Goal: Find specific page/section: Find specific page/section

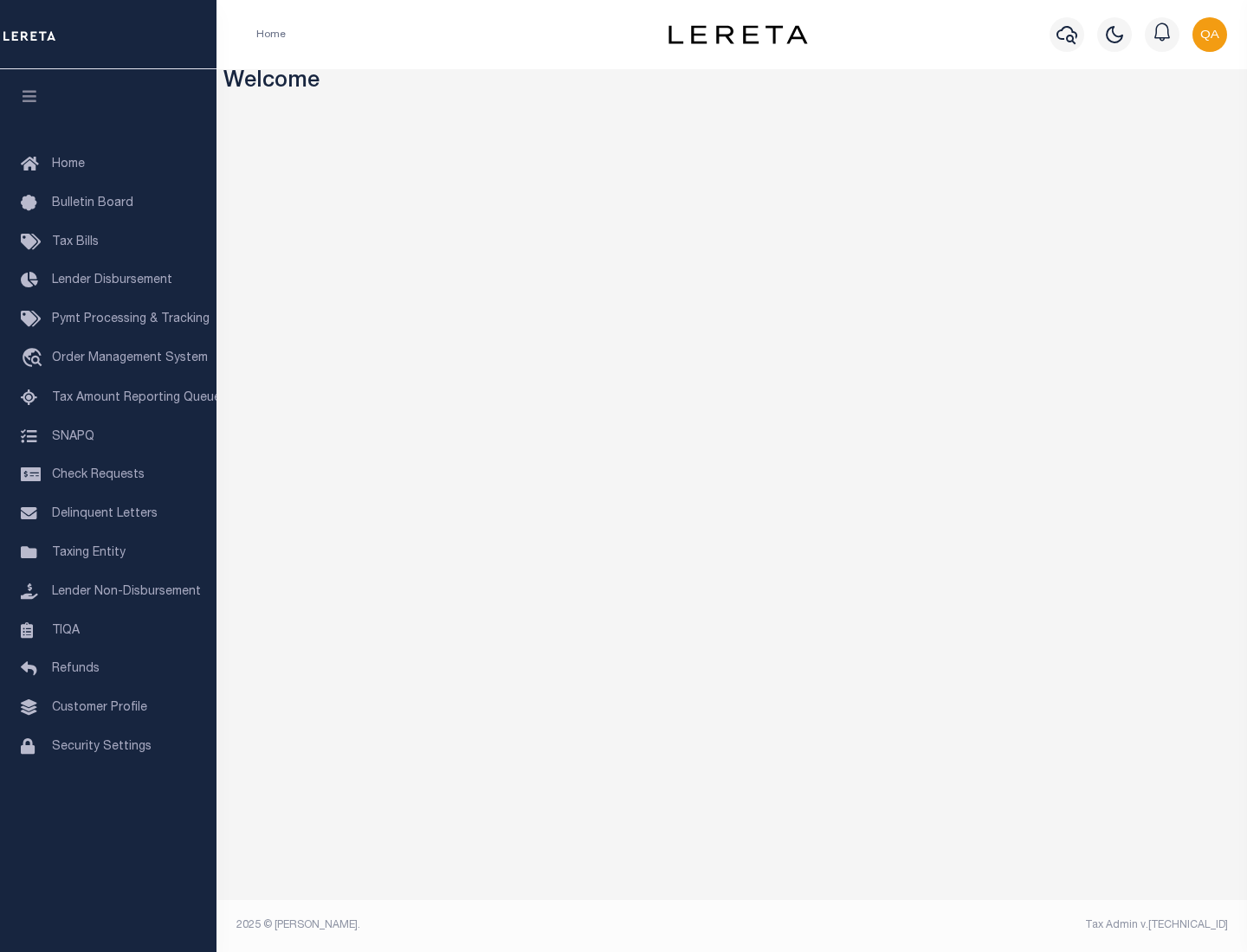
click at [108, 630] on link "TIQA" at bounding box center [108, 632] width 217 height 39
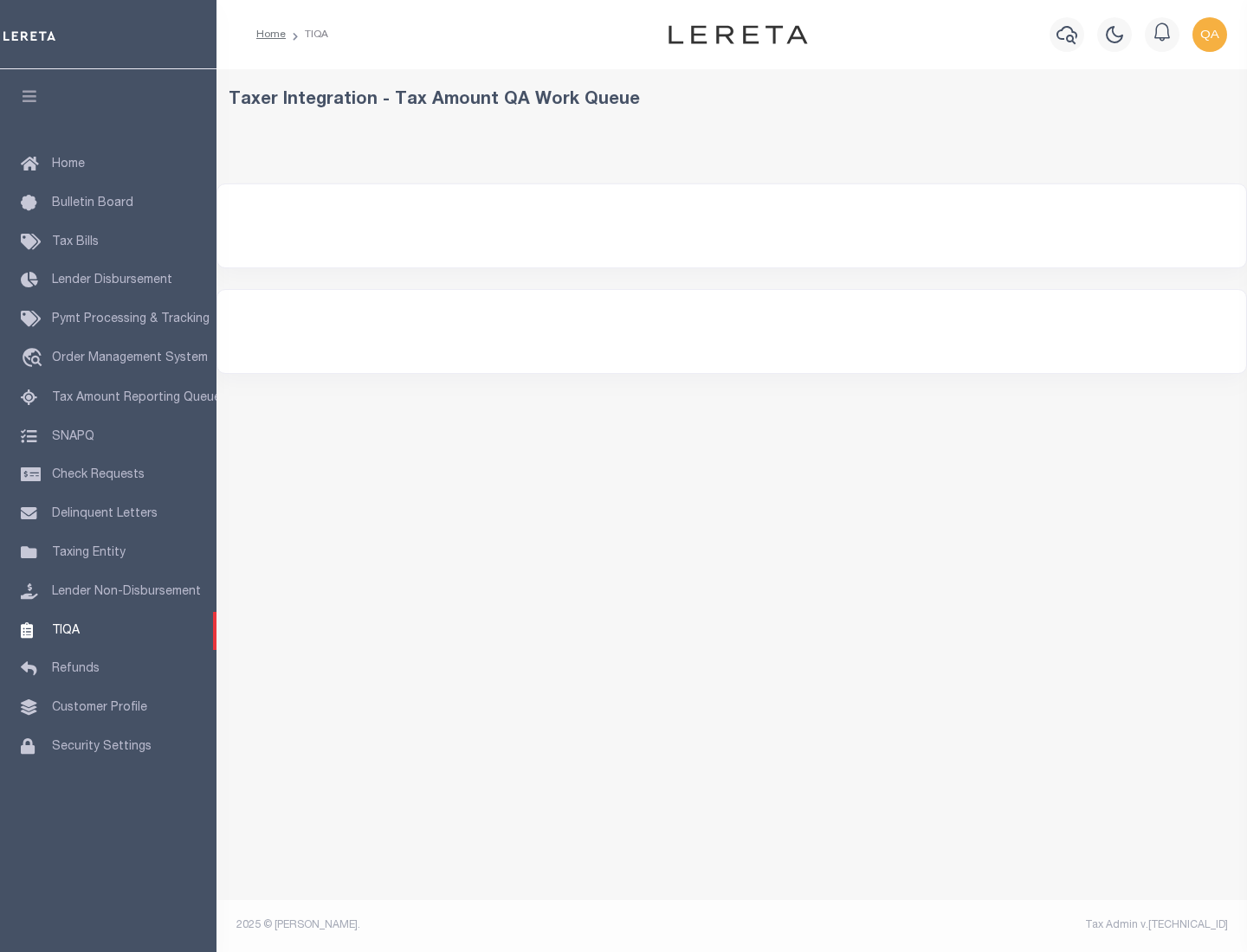
select select "200"
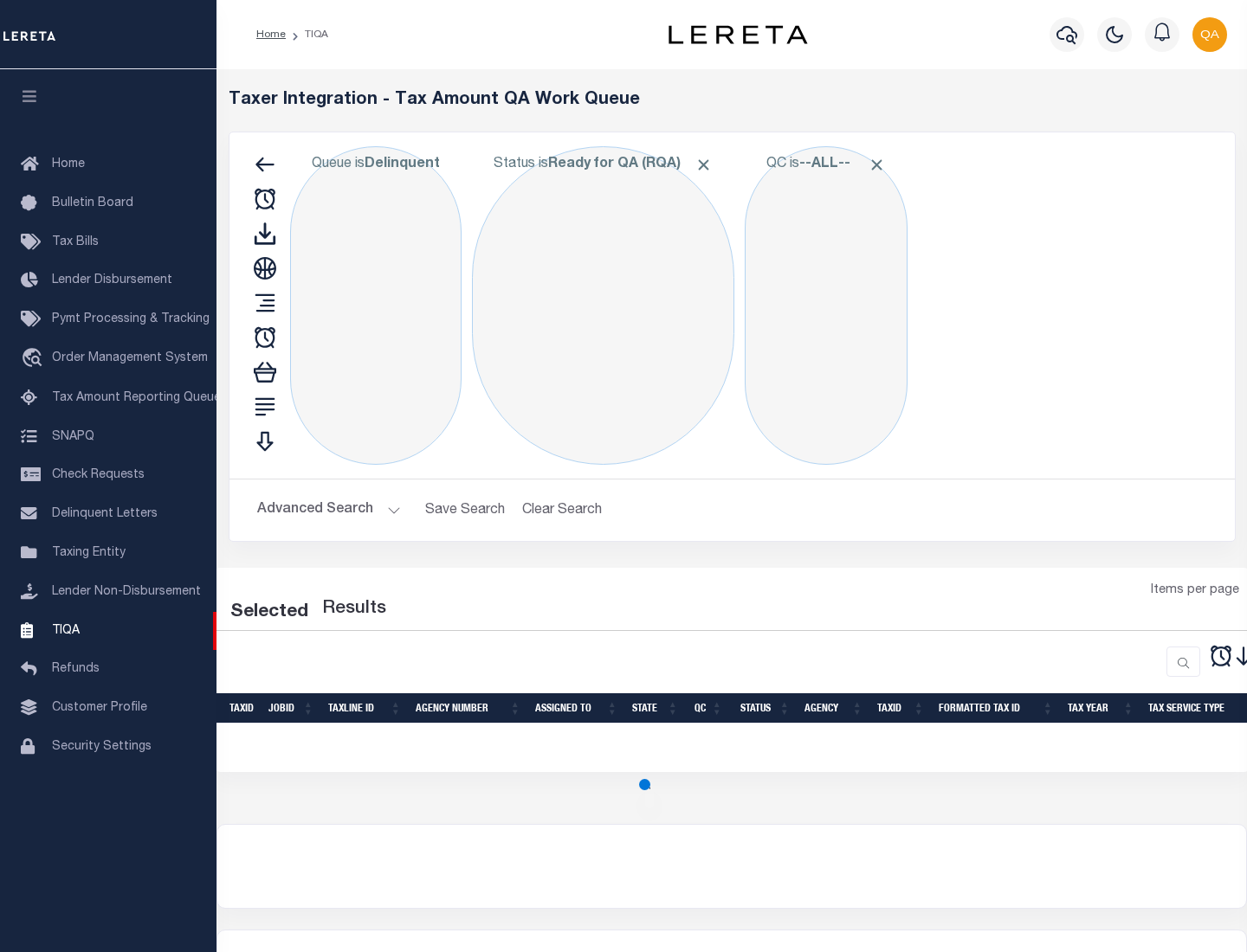
select select "200"
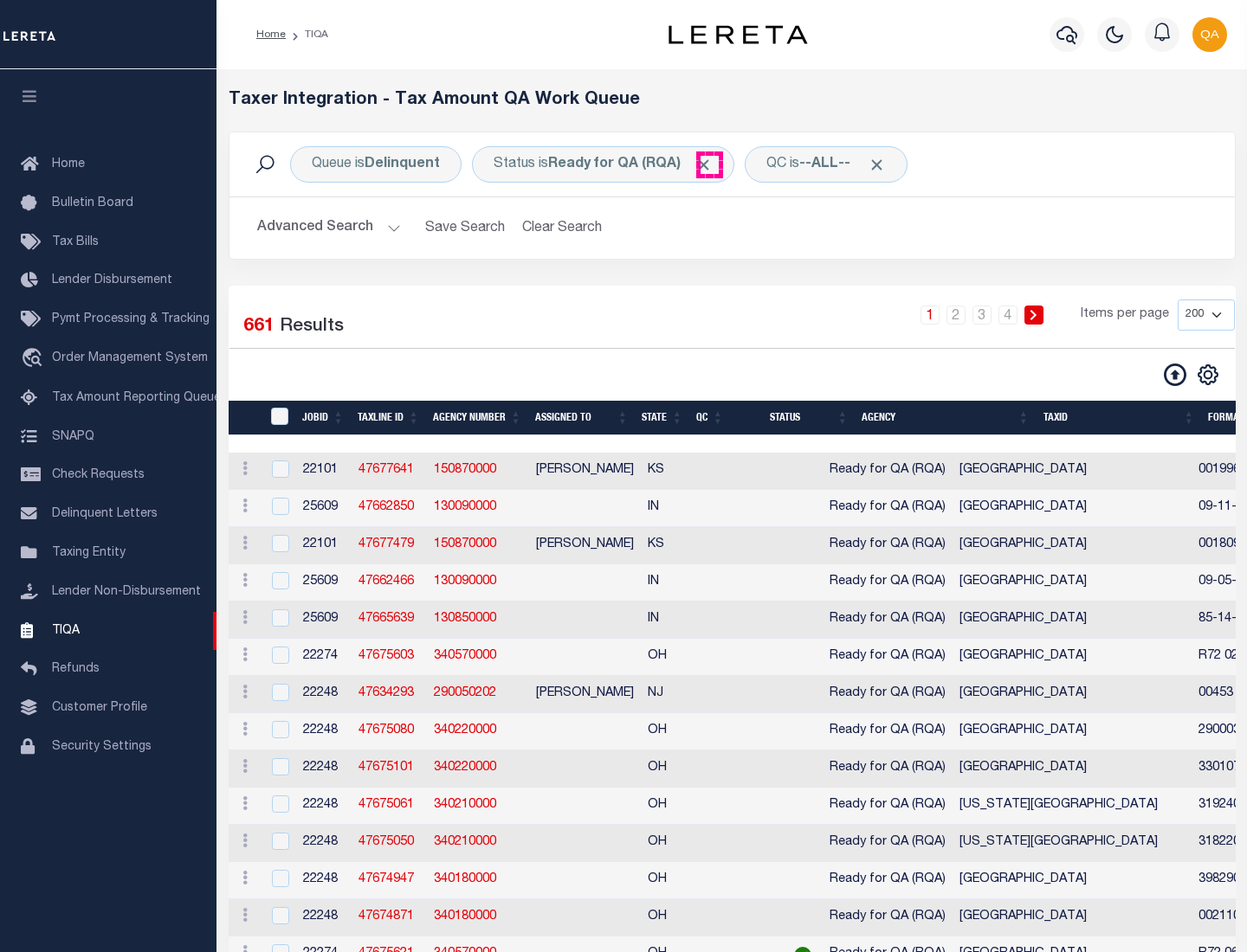
click at [709, 164] on span "Click to Remove" at bounding box center [703, 165] width 19 height 19
